Goal: Entertainment & Leisure: Consume media (video, audio)

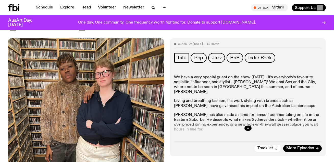
scroll to position [95, 0]
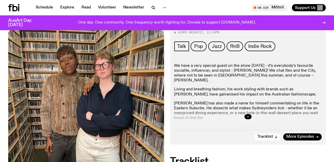
click at [251, 108] on div at bounding box center [248, 116] width 148 height 16
click at [245, 108] on div at bounding box center [248, 116] width 148 height 16
click at [246, 114] on button "button" at bounding box center [248, 116] width 7 height 5
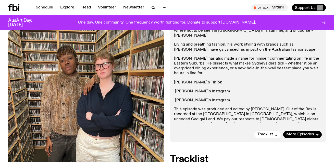
scroll to position [222, 0]
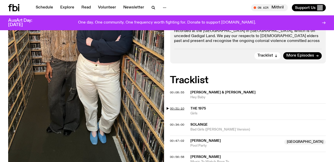
click at [183, 106] on span "00:21:10" at bounding box center [177, 108] width 14 height 4
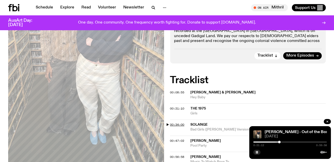
click at [180, 122] on span "00:34:00" at bounding box center [177, 124] width 14 height 4
click at [181, 138] on span "00:47:02" at bounding box center [177, 140] width 14 height 4
click at [179, 90] on span "00:08:55" at bounding box center [177, 92] width 14 height 4
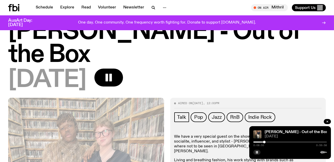
scroll to position [0, 0]
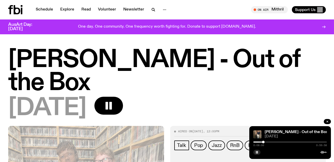
click at [263, 142] on div at bounding box center [263, 141] width 3 height 3
click at [264, 142] on div at bounding box center [264, 141] width 3 height 3
click at [263, 142] on div at bounding box center [263, 141] width 3 height 3
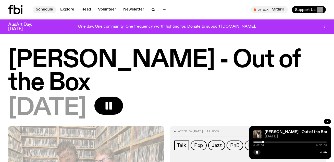
click at [46, 8] on link "Schedule" at bounding box center [44, 9] width 23 height 7
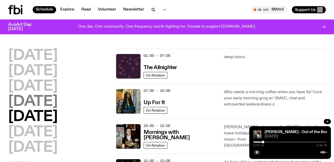
click at [49, 101] on h2 "[DATE]" at bounding box center [33, 101] width 50 height 14
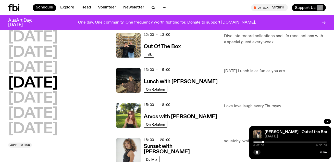
scroll to position [116, 0]
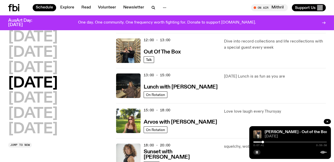
click at [263, 141] on div at bounding box center [263, 141] width 3 height 3
click at [263, 141] on div at bounding box center [262, 141] width 3 height 3
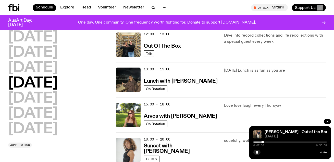
scroll to position [105, 0]
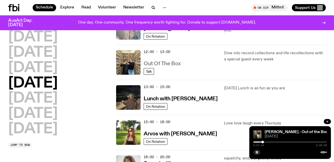
click at [168, 64] on h3 "Out Of The Box" at bounding box center [162, 63] width 37 height 5
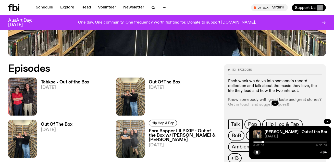
scroll to position [196, 0]
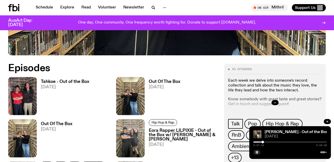
click at [63, 83] on h3 "Tahkoe - Out of the Box" at bounding box center [65, 81] width 49 height 4
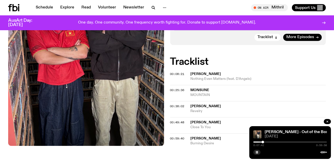
scroll to position [166, 0]
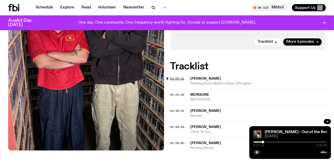
click at [177, 78] on span "00:08:21" at bounding box center [177, 78] width 14 height 4
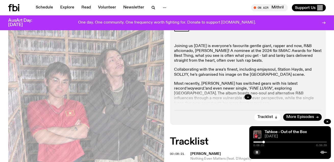
scroll to position [95, 0]
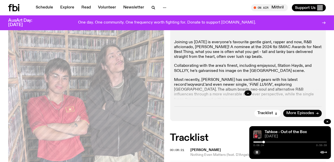
click at [244, 93] on div at bounding box center [248, 93] width 148 height 16
click at [326, 142] on div at bounding box center [290, 141] width 74 height 1
click at [326, 142] on div at bounding box center [326, 141] width 3 height 3
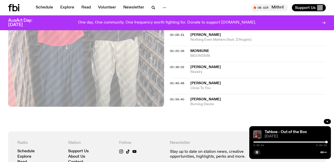
scroll to position [199, 0]
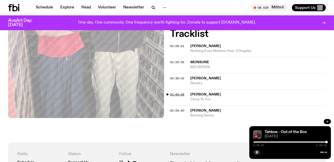
click at [181, 94] on span "00:49:48" at bounding box center [177, 94] width 14 height 4
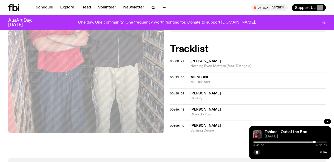
scroll to position [179, 0]
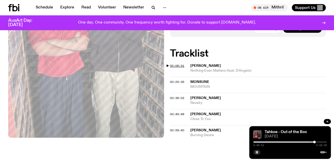
click at [176, 64] on span "00:08:21" at bounding box center [177, 66] width 14 height 4
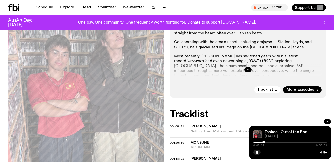
click at [249, 70] on icon "button" at bounding box center [248, 69] width 3 height 3
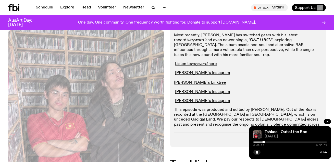
scroll to position [136, 0]
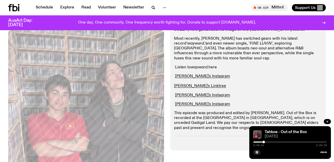
click at [198, 65] on em "wayward." at bounding box center [200, 67] width 18 height 4
click at [222, 66] on div "Joining us [DATE] is everyone’s favourite gentle giant, rapper and now, R&B afi…" at bounding box center [248, 69] width 148 height 141
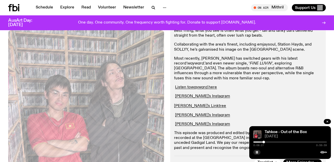
click at [232, 70] on p "Most recently, [PERSON_NAME] has switched gears with his latest record ‘wayward…" at bounding box center [248, 68] width 148 height 25
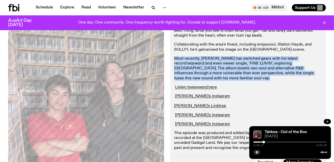
click at [232, 70] on p "Most recently, [PERSON_NAME] has switched gears with his latest record ‘wayward…" at bounding box center [248, 68] width 148 height 25
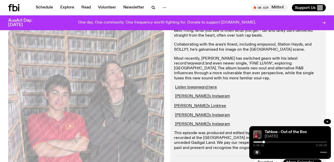
click at [238, 70] on p "Most recently, [PERSON_NAME] has switched gears with his latest record ‘wayward…" at bounding box center [248, 68] width 148 height 25
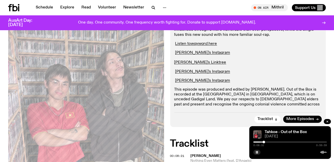
scroll to position [258, 0]
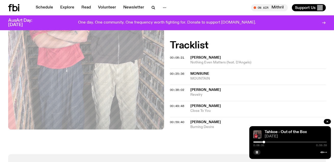
click at [265, 141] on div at bounding box center [290, 141] width 74 height 1
click at [265, 142] on div at bounding box center [264, 141] width 3 height 3
click at [267, 142] on div at bounding box center [266, 141] width 3 height 3
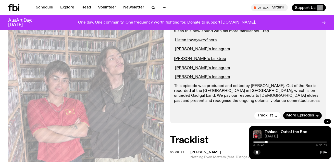
scroll to position [0, 0]
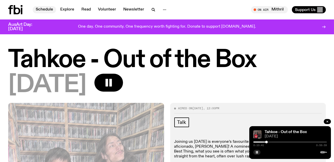
click at [40, 9] on link "Schedule" at bounding box center [44, 9] width 23 height 7
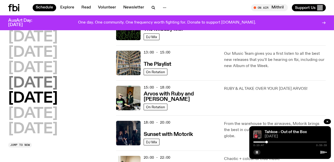
click at [45, 81] on h2 "[DATE]" at bounding box center [33, 83] width 50 height 14
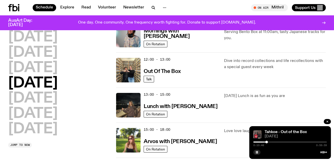
scroll to position [97, 0]
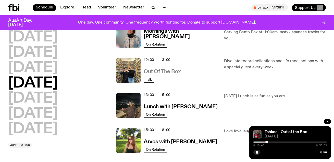
click at [167, 71] on h3 "Out Of The Box" at bounding box center [162, 71] width 37 height 5
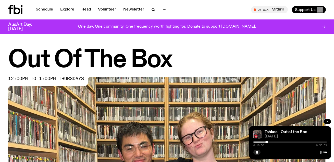
click at [326, 120] on button "button" at bounding box center [327, 121] width 7 height 5
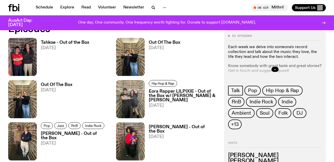
scroll to position [236, 0]
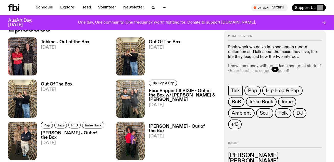
click at [271, 64] on div at bounding box center [275, 69] width 94 height 16
click at [275, 70] on icon "button" at bounding box center [275, 69] width 3 height 3
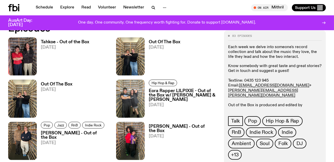
click at [267, 70] on p "Know somebody with great taste and great stories? Get in touch and suggest a gu…" at bounding box center [275, 87] width 94 height 49
click at [269, 66] on p "Know somebody with great taste and great stories? Get in touch and suggest a gu…" at bounding box center [275, 87] width 94 height 49
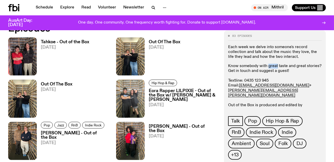
click at [277, 67] on p "Know somebody with great taste and great stories? Get in touch and suggest a gu…" at bounding box center [275, 87] width 94 height 49
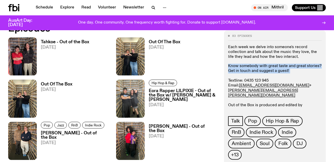
click at [277, 67] on p "Know somebody with great taste and great stories? Get in touch and suggest a gu…" at bounding box center [275, 87] width 94 height 49
click at [280, 76] on p "Know somebody with great taste and great stories? Get in touch and suggest a gu…" at bounding box center [275, 87] width 94 height 49
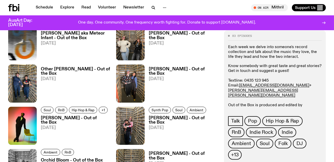
scroll to position [380, 0]
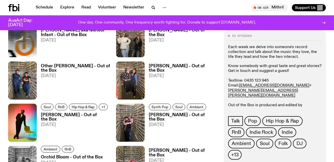
click at [163, 68] on link "[PERSON_NAME] - Out of the Box [DATE]" at bounding box center [181, 81] width 73 height 35
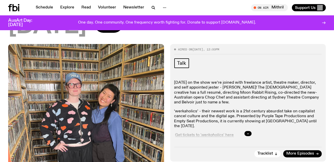
scroll to position [78, 0]
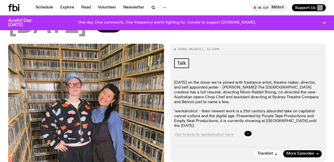
click at [247, 131] on button "button" at bounding box center [248, 133] width 7 height 5
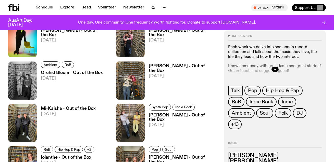
scroll to position [464, 0]
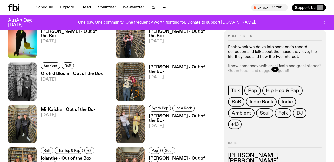
click at [78, 74] on h3 "Orchid Bloom - Out of the Box" at bounding box center [72, 73] width 62 height 4
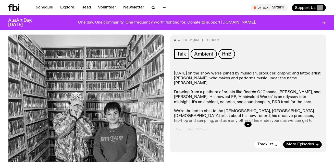
scroll to position [97, 0]
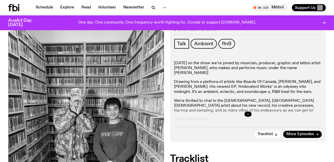
click at [247, 117] on div at bounding box center [248, 114] width 148 height 16
click at [246, 113] on button "button" at bounding box center [248, 113] width 7 height 5
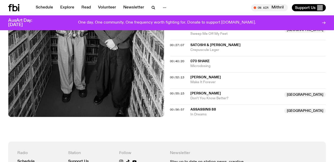
scroll to position [186, 0]
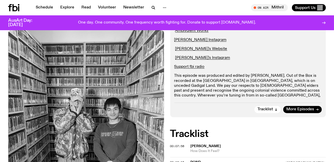
click at [244, 73] on p "This episode was produced and edited by [PERSON_NAME]. Out of the Box is record…" at bounding box center [248, 87] width 148 height 29
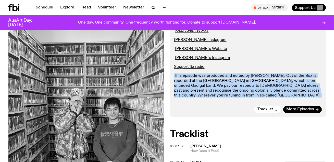
click at [244, 73] on p "This episode was produced and edited by [PERSON_NAME]. Out of the Box is record…" at bounding box center [248, 87] width 148 height 29
click at [243, 81] on p "This episode was produced and edited by [PERSON_NAME]. Out of the Box is record…" at bounding box center [248, 87] width 148 height 29
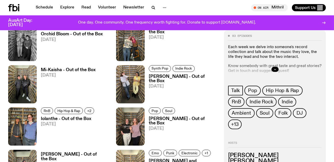
scroll to position [580, 0]
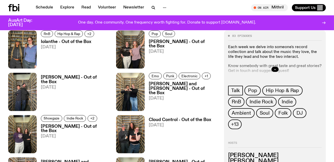
click at [170, 119] on h3 "Cloud Control - Out of the Box" at bounding box center [180, 119] width 63 height 4
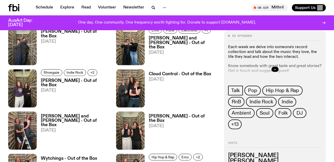
scroll to position [659, 0]
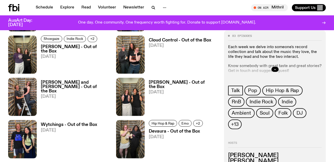
click at [71, 94] on span "[DATE]" at bounding box center [75, 96] width 69 height 4
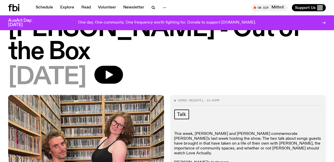
scroll to position [34, 0]
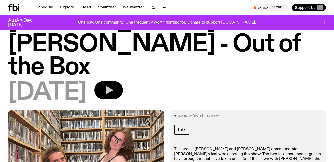
click at [123, 81] on button "button" at bounding box center [108, 90] width 29 height 18
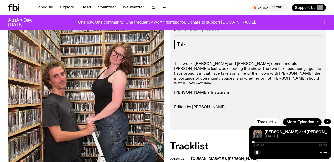
scroll to position [172, 0]
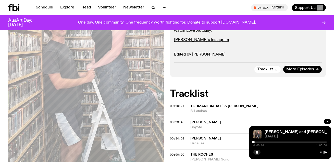
click at [255, 142] on div at bounding box center [290, 141] width 74 height 1
click at [181, 117] on div "00:23:43 [PERSON_NAME]" at bounding box center [248, 125] width 156 height 16
click at [181, 120] on span "00:23:43" at bounding box center [177, 122] width 14 height 4
click at [281, 142] on div at bounding box center [246, 141] width 74 height 1
click at [278, 142] on div "0:22:29 1:00:00" at bounding box center [290, 143] width 74 height 6
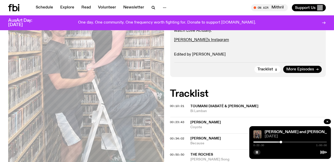
click at [278, 141] on div "0:22:30 1:00:00" at bounding box center [290, 143] width 74 height 6
click at [278, 141] on div at bounding box center [245, 141] width 74 height 1
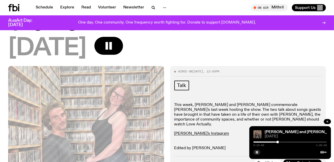
scroll to position [83, 0]
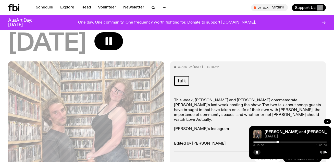
click at [197, 127] on link "[PERSON_NAME]'s Instagram" at bounding box center [201, 129] width 55 height 4
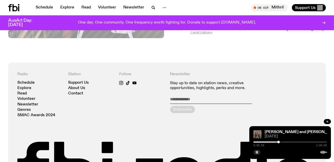
scroll to position [320, 0]
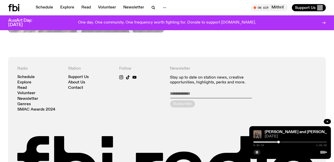
click at [17, 7] on icon at bounding box center [15, 7] width 5 height 7
